Goal: Information Seeking & Learning: Learn about a topic

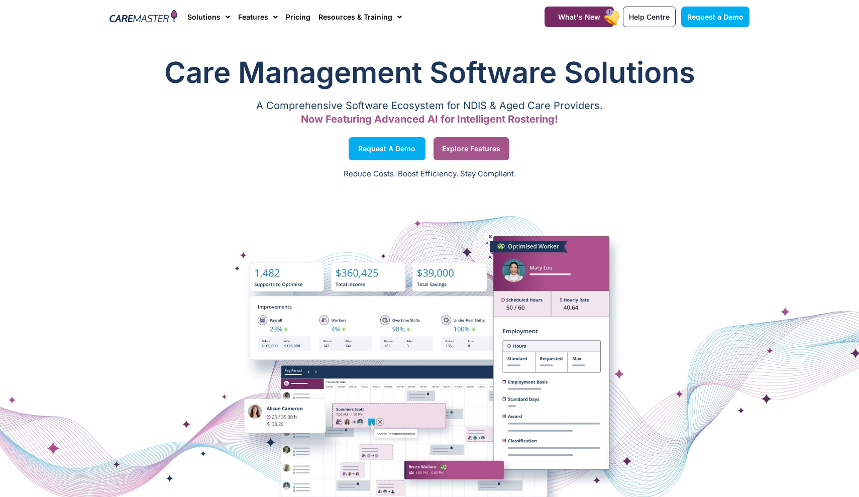
click at [478, 143] on link "Explore Features" at bounding box center [471, 148] width 76 height 23
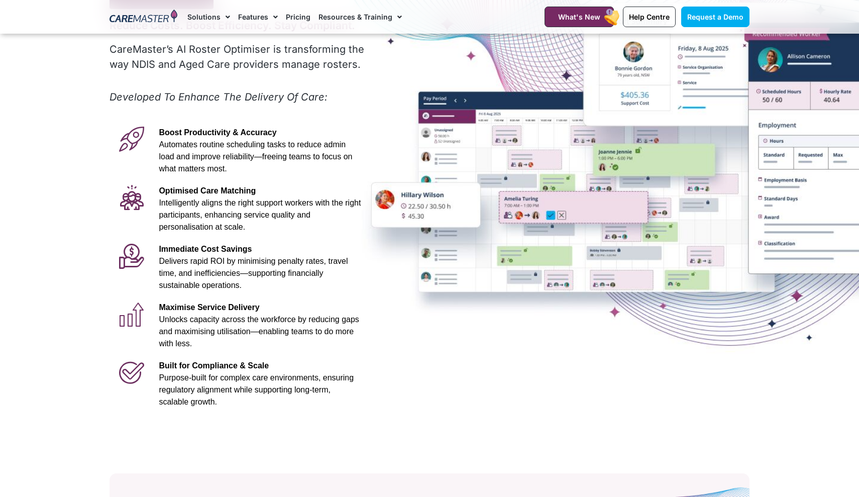
scroll to position [133, 0]
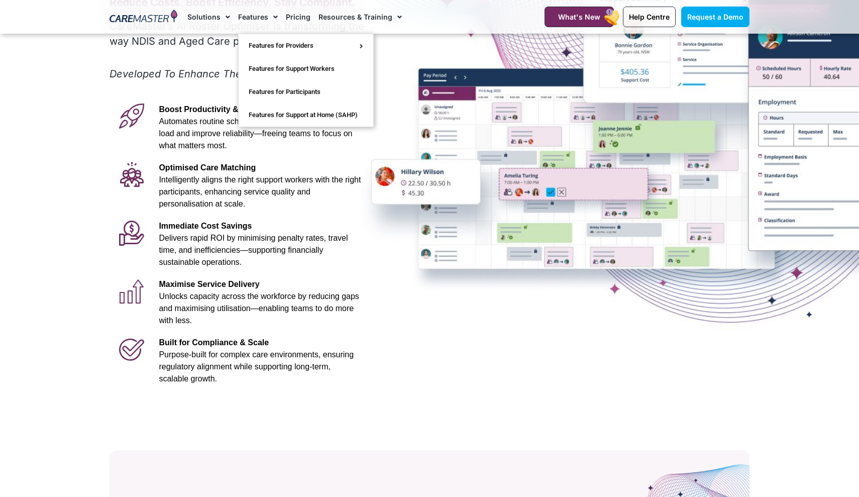
click at [249, 15] on link "Features" at bounding box center [258, 17] width 40 height 34
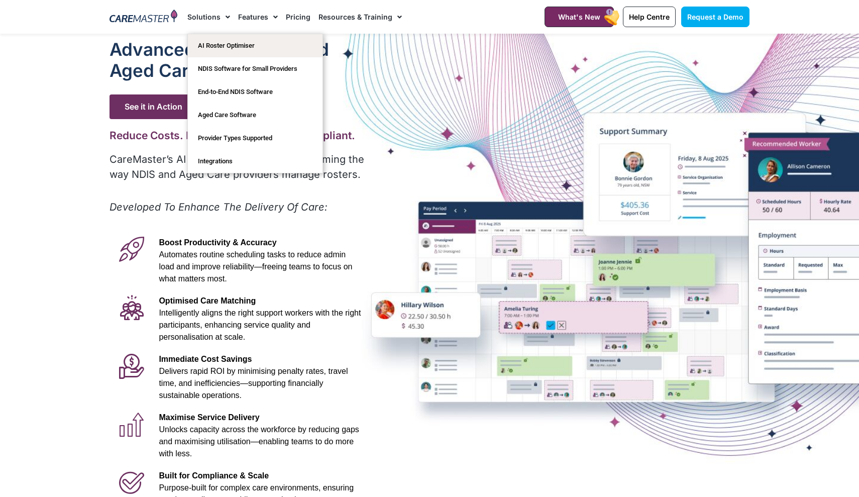
click at [212, 19] on link "Solutions" at bounding box center [208, 17] width 43 height 34
click at [217, 157] on link "Integrations" at bounding box center [255, 161] width 135 height 23
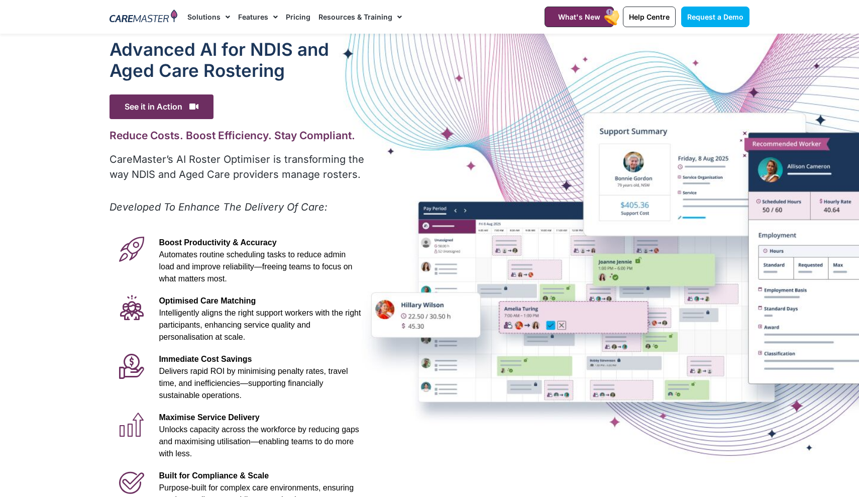
scroll to position [133, 0]
